Goal: Navigation & Orientation: Find specific page/section

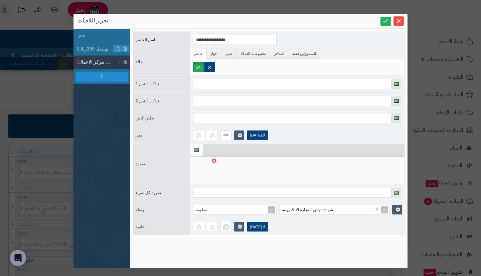
click at [402, 18] on button "يغلق" at bounding box center [399, 20] width 10 height 9
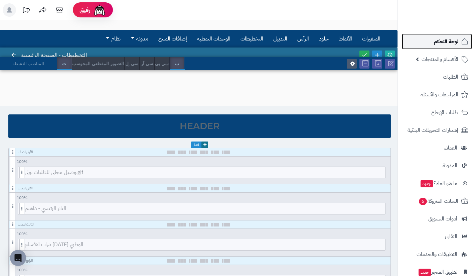
click at [433, 48] on link "لوحة التحكم" at bounding box center [437, 41] width 70 height 16
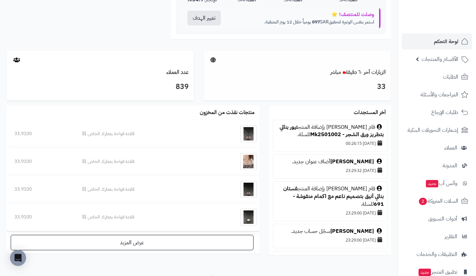
scroll to position [325, 0]
